Goal: Navigation & Orientation: Find specific page/section

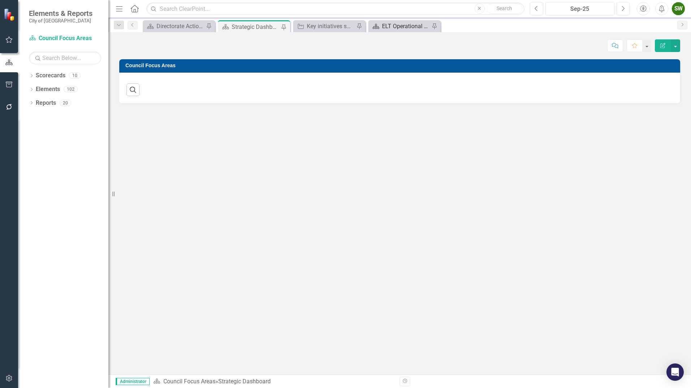
click at [411, 27] on div "ELT Operational Plan" at bounding box center [406, 26] width 48 height 9
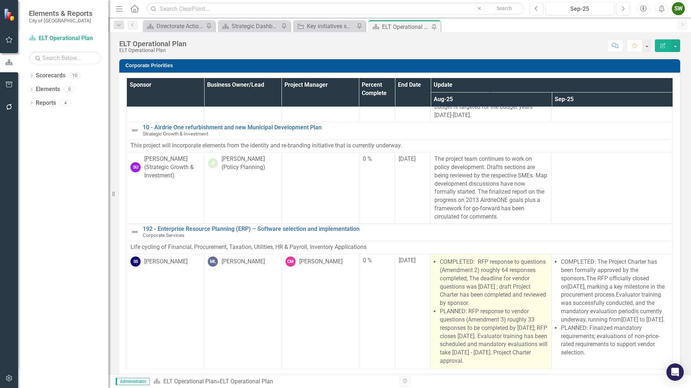
scroll to position [18, 0]
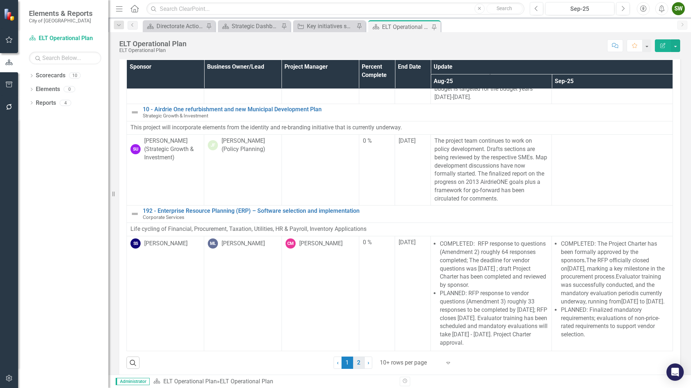
click at [358, 362] on link "2" at bounding box center [359, 363] width 12 height 12
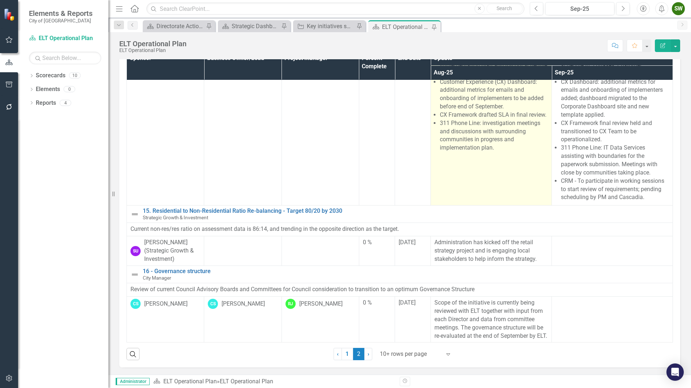
scroll to position [356, 0]
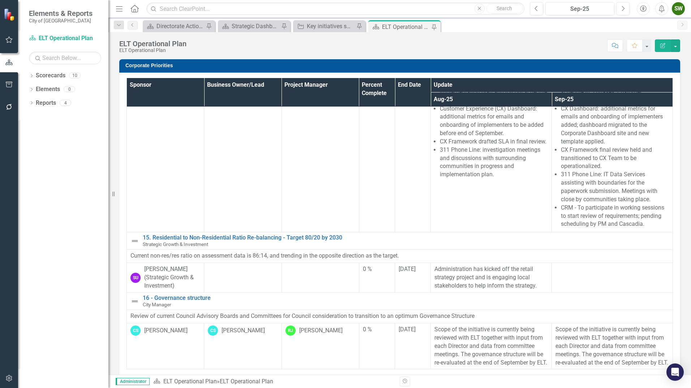
scroll to position [27, 0]
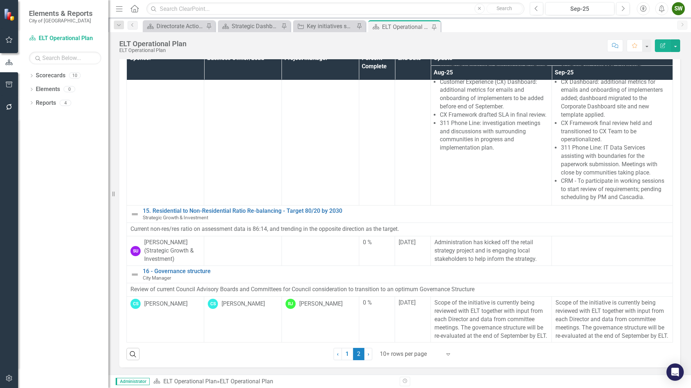
click at [680, 8] on div "SW" at bounding box center [678, 8] width 13 height 13
click at [657, 105] on link "Logout Log Out" at bounding box center [655, 104] width 57 height 13
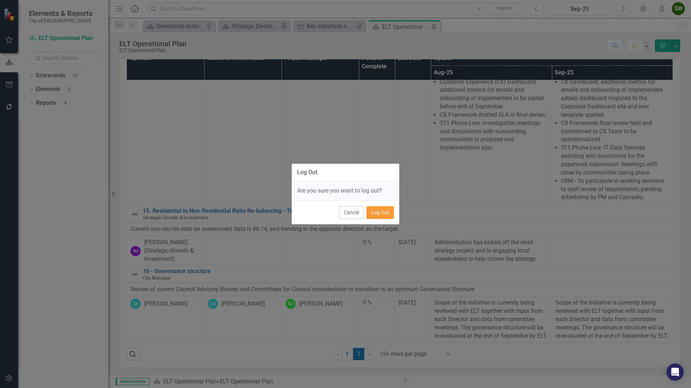
click at [384, 210] on button "Log Out" at bounding box center [379, 212] width 27 height 13
